Goal: Find specific page/section: Find specific page/section

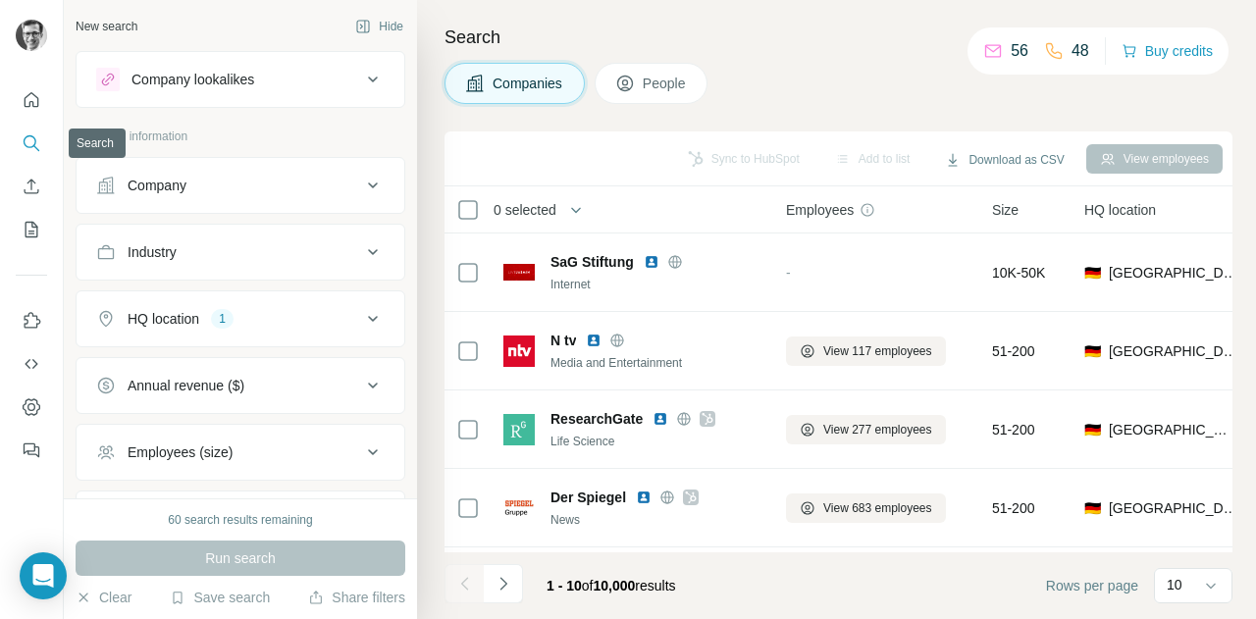
click at [34, 146] on icon "Search" at bounding box center [36, 148] width 6 height 6
click at [37, 106] on icon "Quick start" at bounding box center [32, 99] width 15 height 15
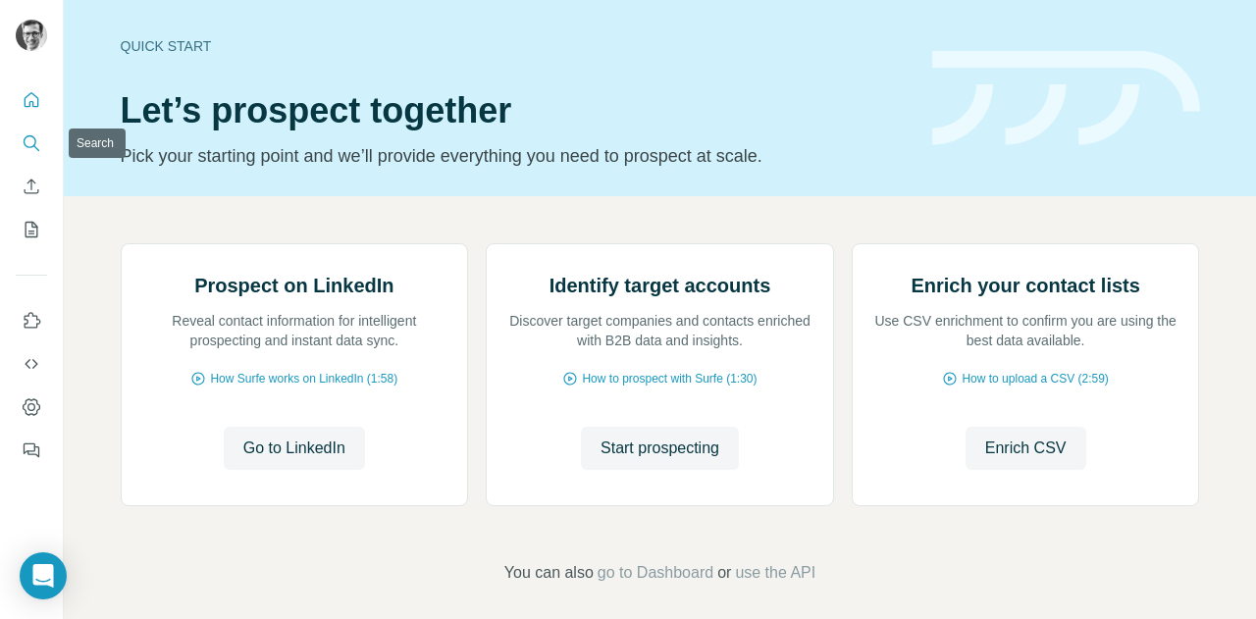
click at [31, 155] on button "Search" at bounding box center [31, 143] width 31 height 35
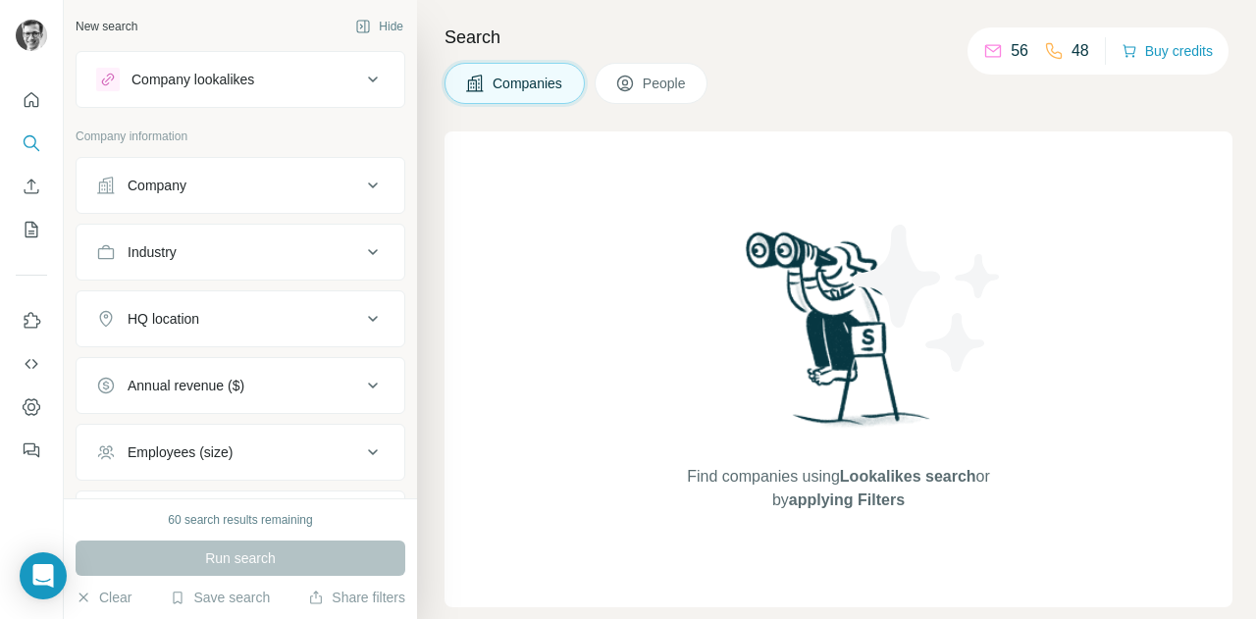
click at [645, 97] on button "People" at bounding box center [651, 83] width 114 height 41
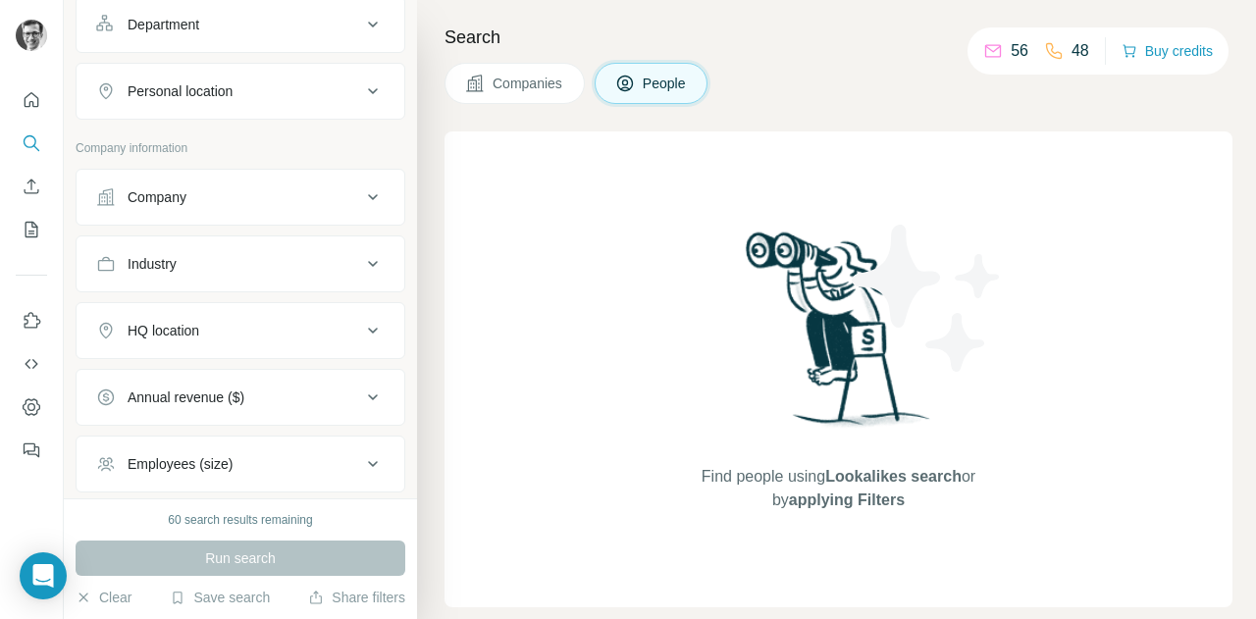
scroll to position [468, 0]
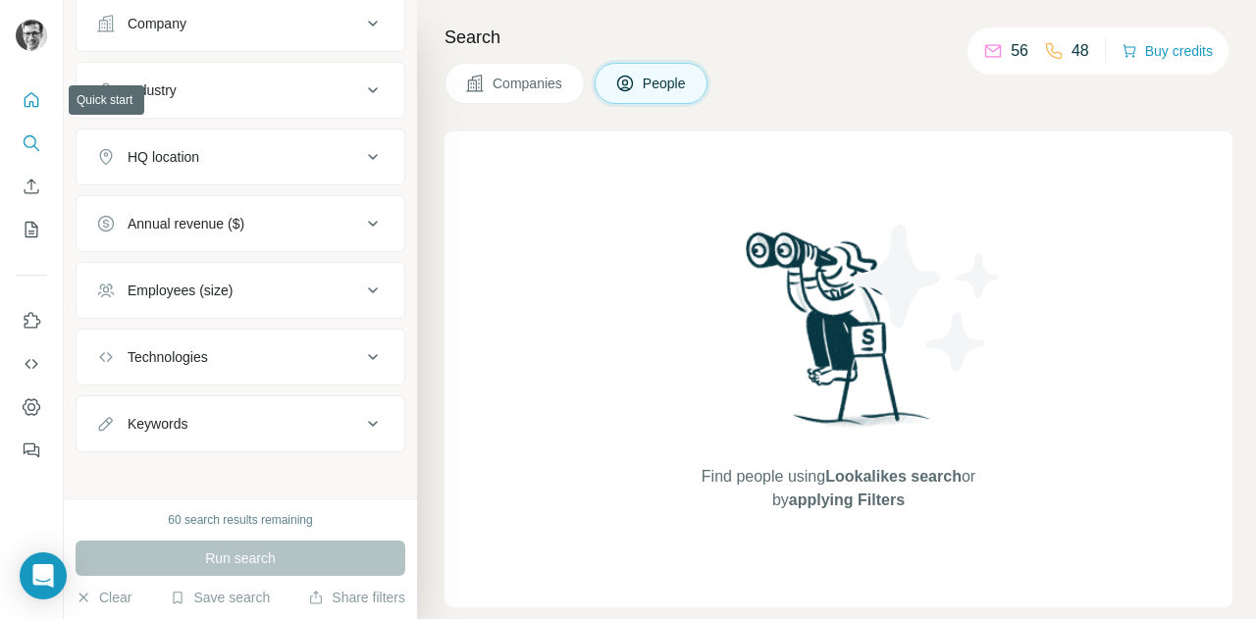
click at [46, 95] on button "Quick start" at bounding box center [31, 99] width 31 height 35
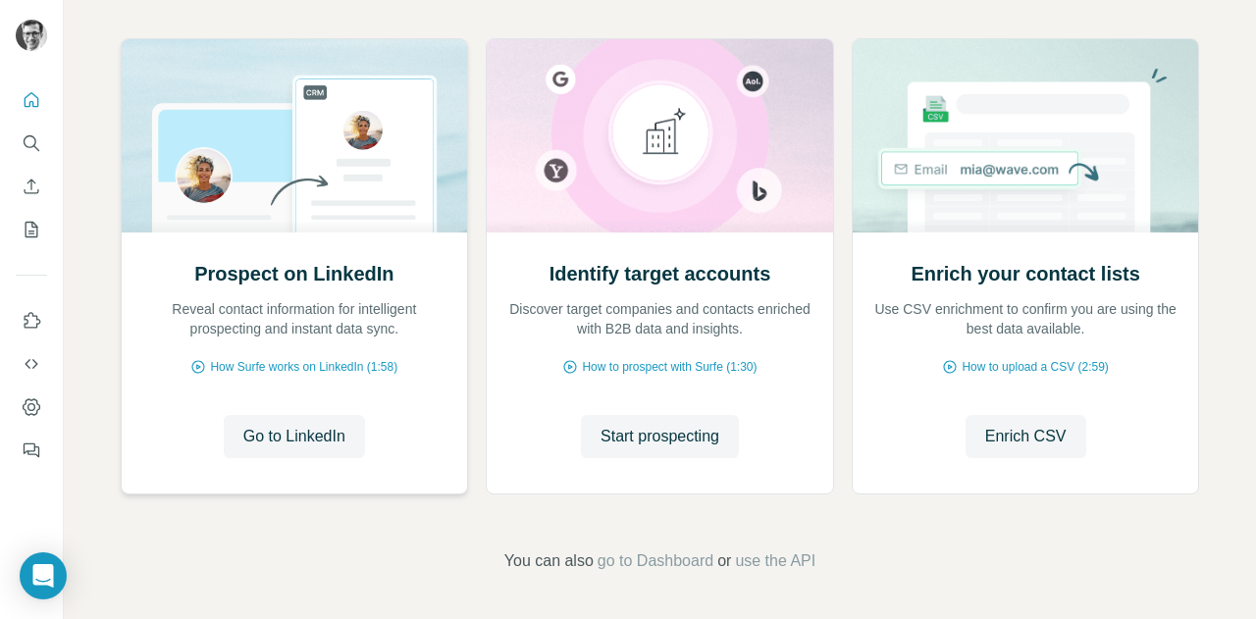
scroll to position [206, 0]
